Goal: Navigation & Orientation: Find specific page/section

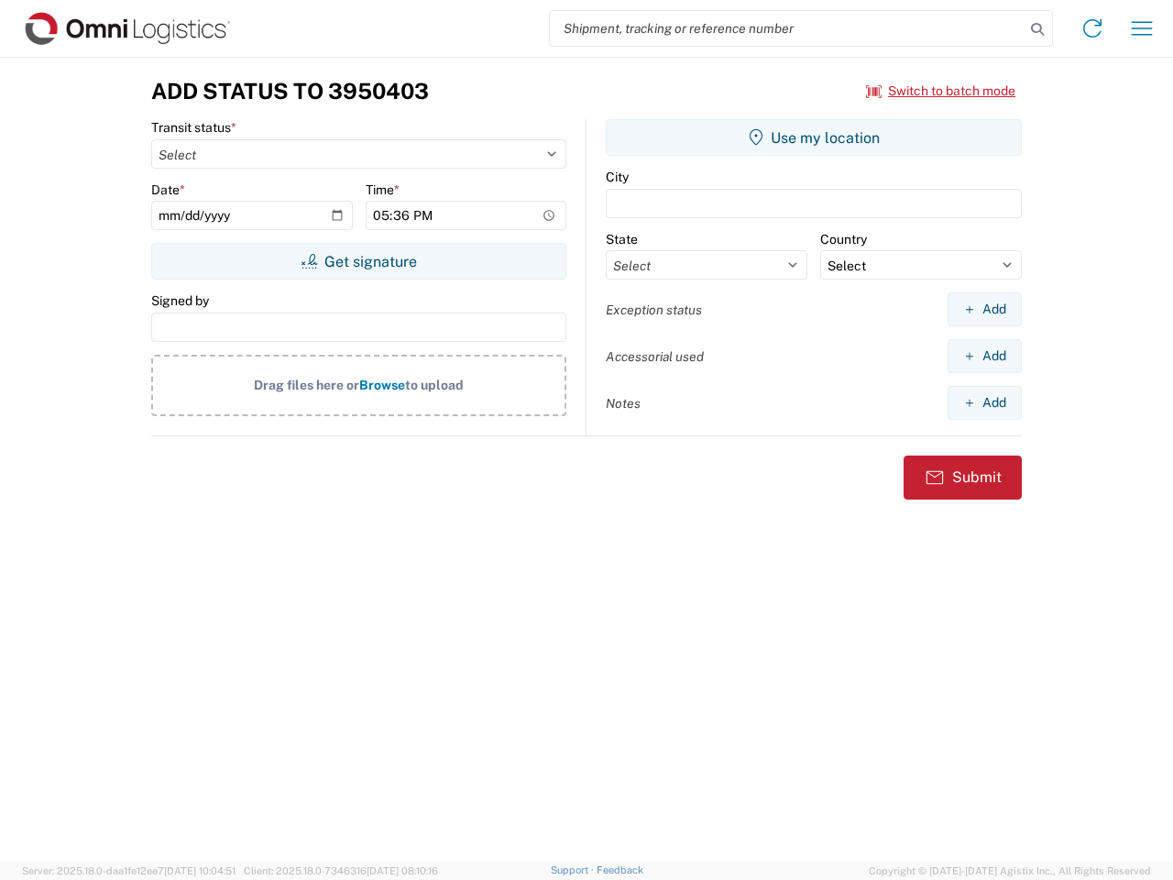
click at [787, 28] on input "search" at bounding box center [787, 28] width 475 height 35
click at [1037, 29] on icon at bounding box center [1037, 29] width 26 height 26
click at [1092, 28] on icon at bounding box center [1091, 28] width 29 height 29
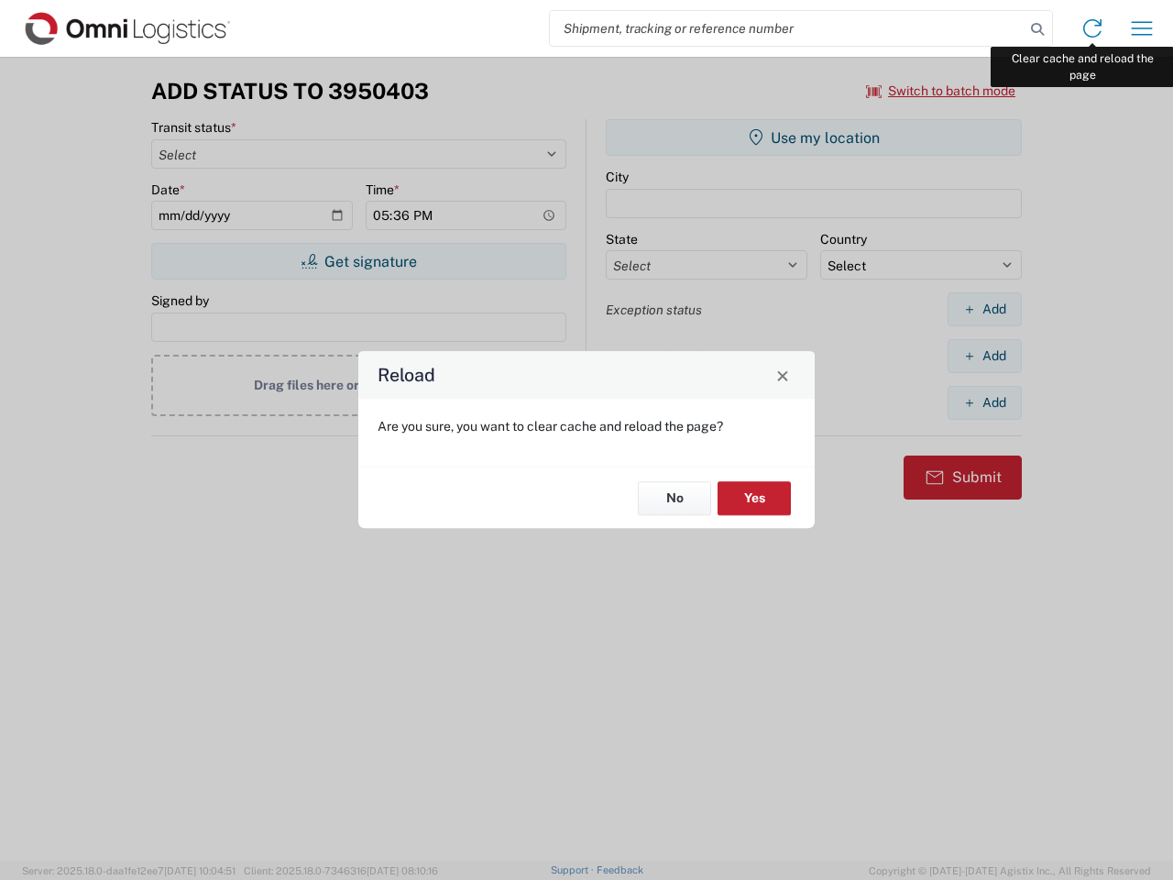
click at [1142, 28] on div "Reload Are you sure, you want to clear cache and reload the page? No Yes" at bounding box center [586, 440] width 1173 height 880
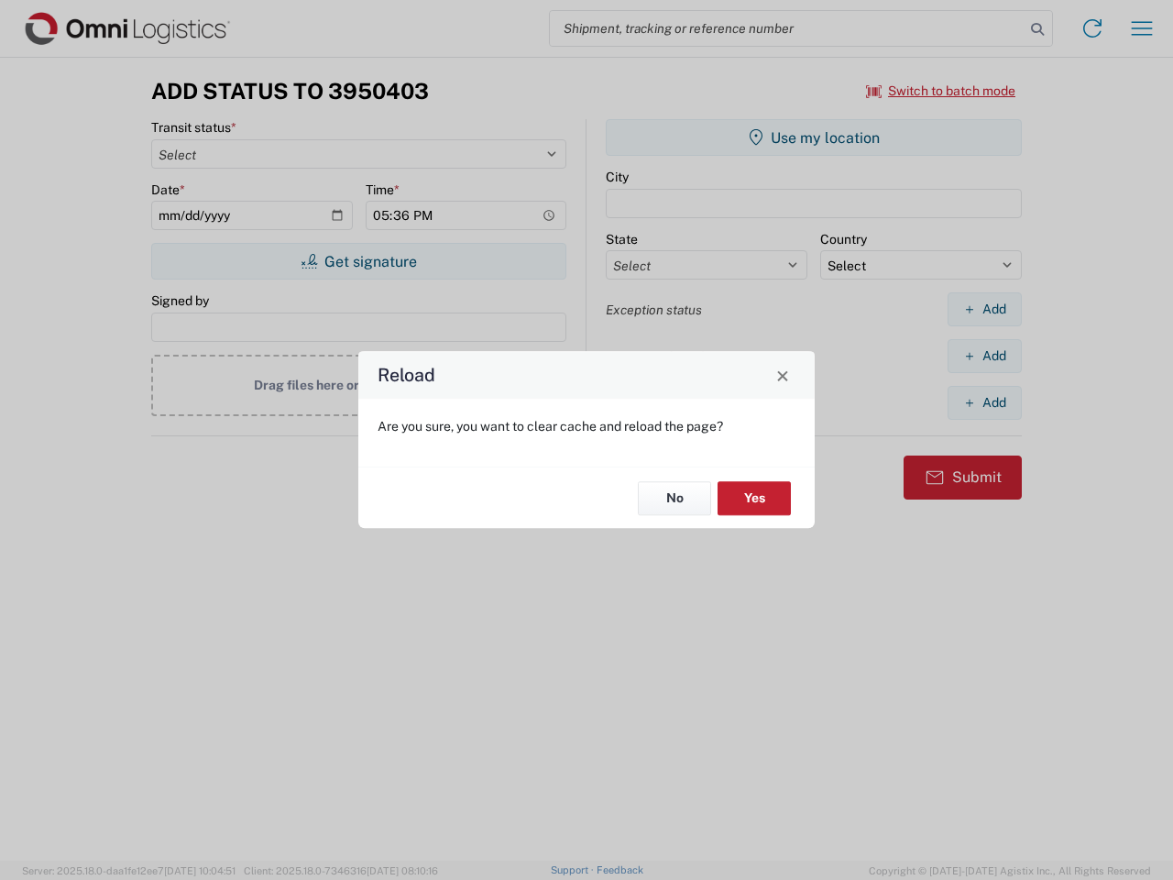
click at [941, 91] on div "Reload Are you sure, you want to clear cache and reload the page? No Yes" at bounding box center [586, 440] width 1173 height 880
click at [358, 261] on div "Reload Are you sure, you want to clear cache and reload the page? No Yes" at bounding box center [586, 440] width 1173 height 880
click at [814, 137] on div "Reload Are you sure, you want to clear cache and reload the page? No Yes" at bounding box center [586, 440] width 1173 height 880
click at [984, 309] on div "Reload Are you sure, you want to clear cache and reload the page? No Yes" at bounding box center [586, 440] width 1173 height 880
click at [984, 355] on div "Reload Are you sure, you want to clear cache and reload the page? No Yes" at bounding box center [586, 440] width 1173 height 880
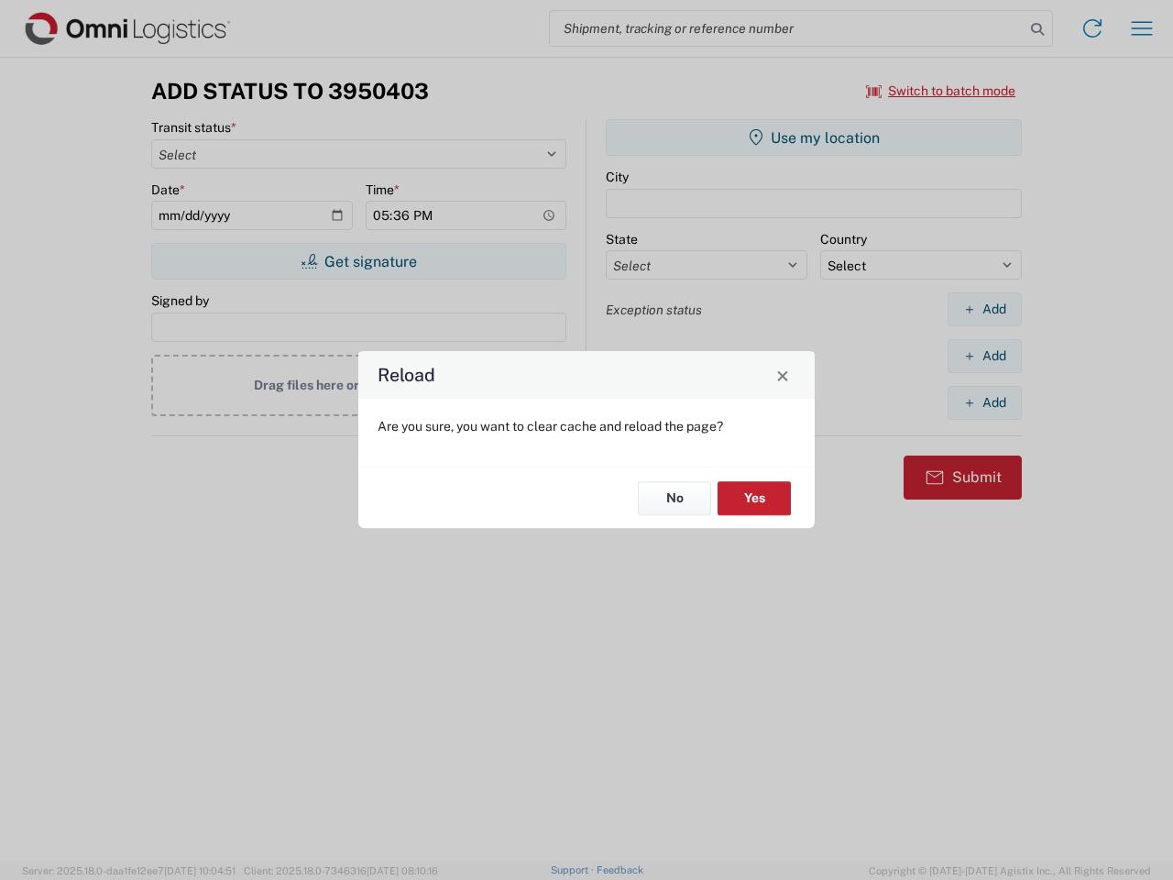
click at [984, 402] on div "Reload Are you sure, you want to clear cache and reload the page? No Yes" at bounding box center [586, 440] width 1173 height 880
